Goal: Submit feedback/report problem

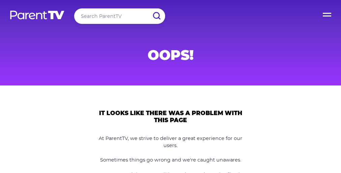
click at [171, 87] on main "It looks like there was a problem with this page At [GEOGRAPHIC_DATA], we striv…" at bounding box center [170, 159] width 341 height 146
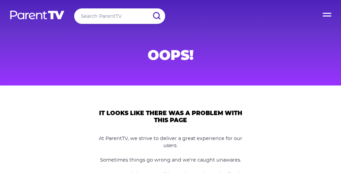
click at [171, 87] on main "It looks like there was a problem with this page At [GEOGRAPHIC_DATA], we striv…" at bounding box center [170, 159] width 341 height 146
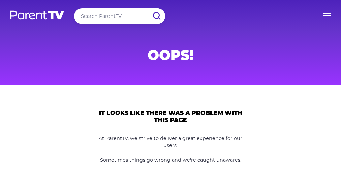
click at [171, 87] on main "It looks like there was a problem with this page At [GEOGRAPHIC_DATA], we striv…" at bounding box center [170, 159] width 341 height 146
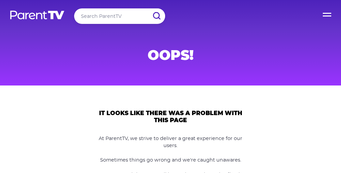
click at [171, 87] on main "It looks like there was a problem with this page At [GEOGRAPHIC_DATA], we striv…" at bounding box center [170, 159] width 341 height 146
